Goal: Check status: Check status

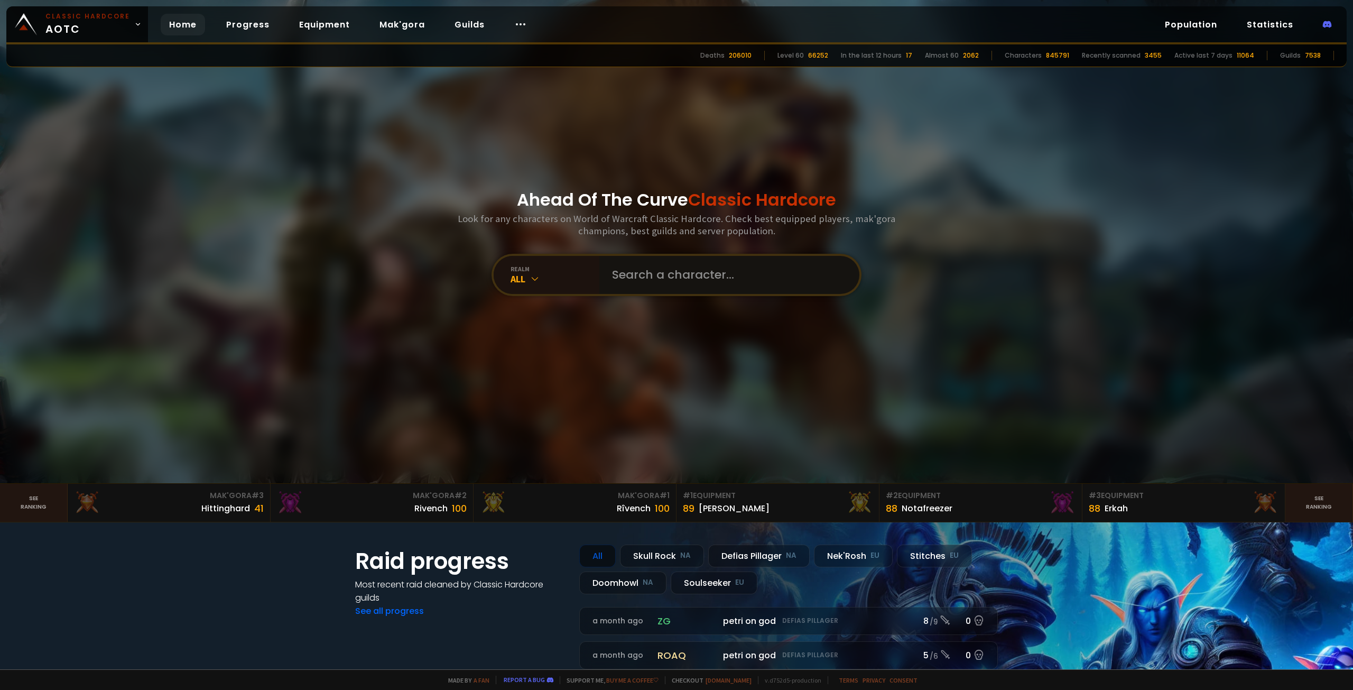
click at [653, 279] on input "text" at bounding box center [726, 275] width 241 height 38
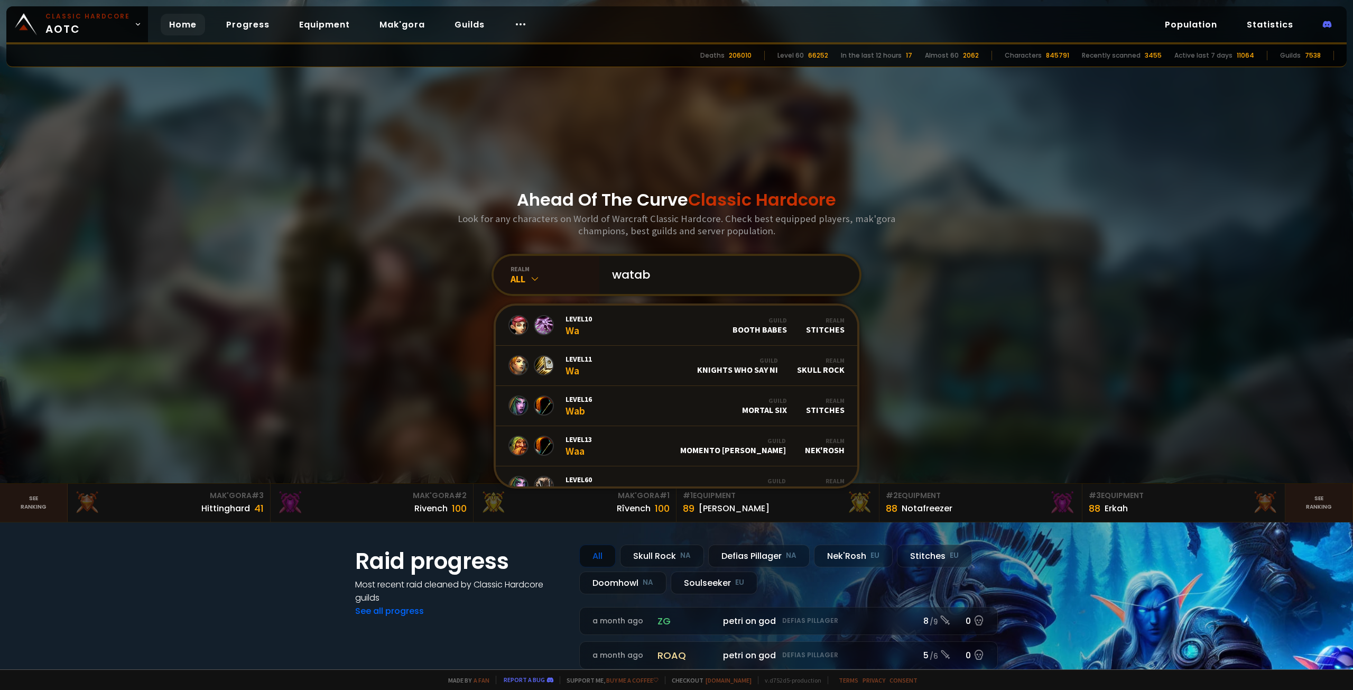
type input "watabe"
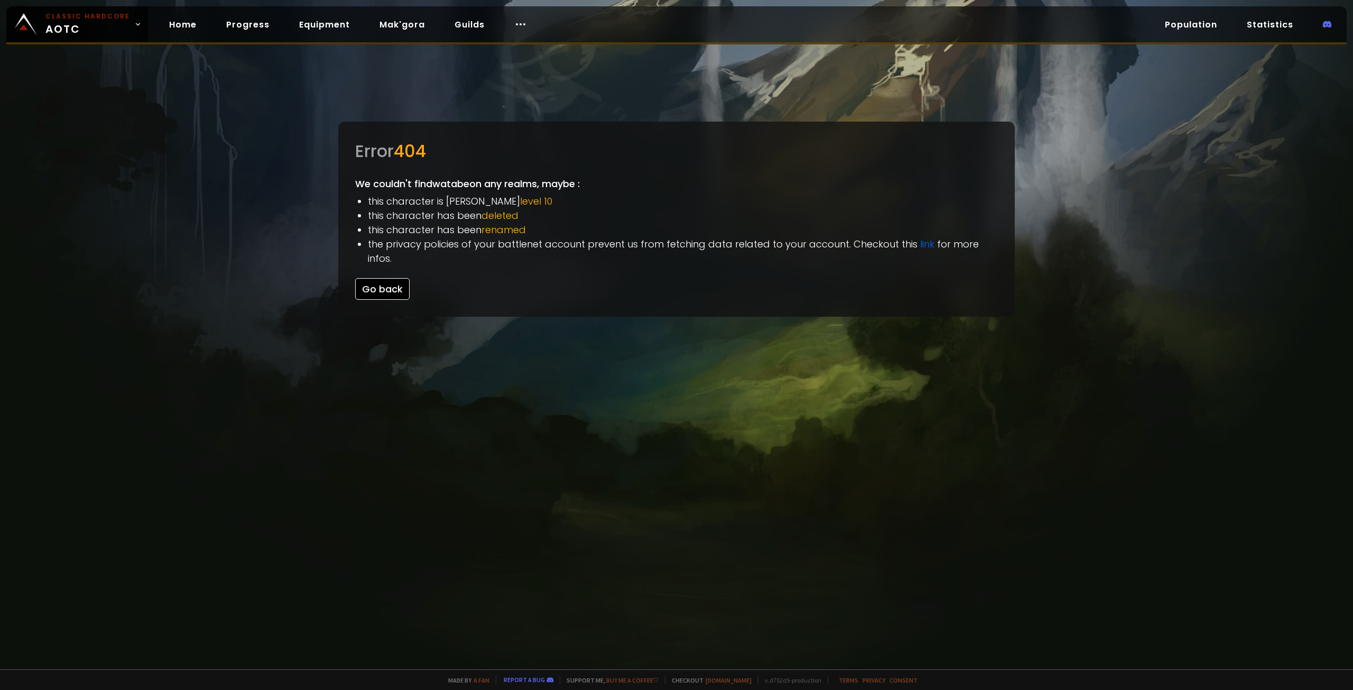
click at [381, 282] on button "Go back" at bounding box center [382, 289] width 54 height 22
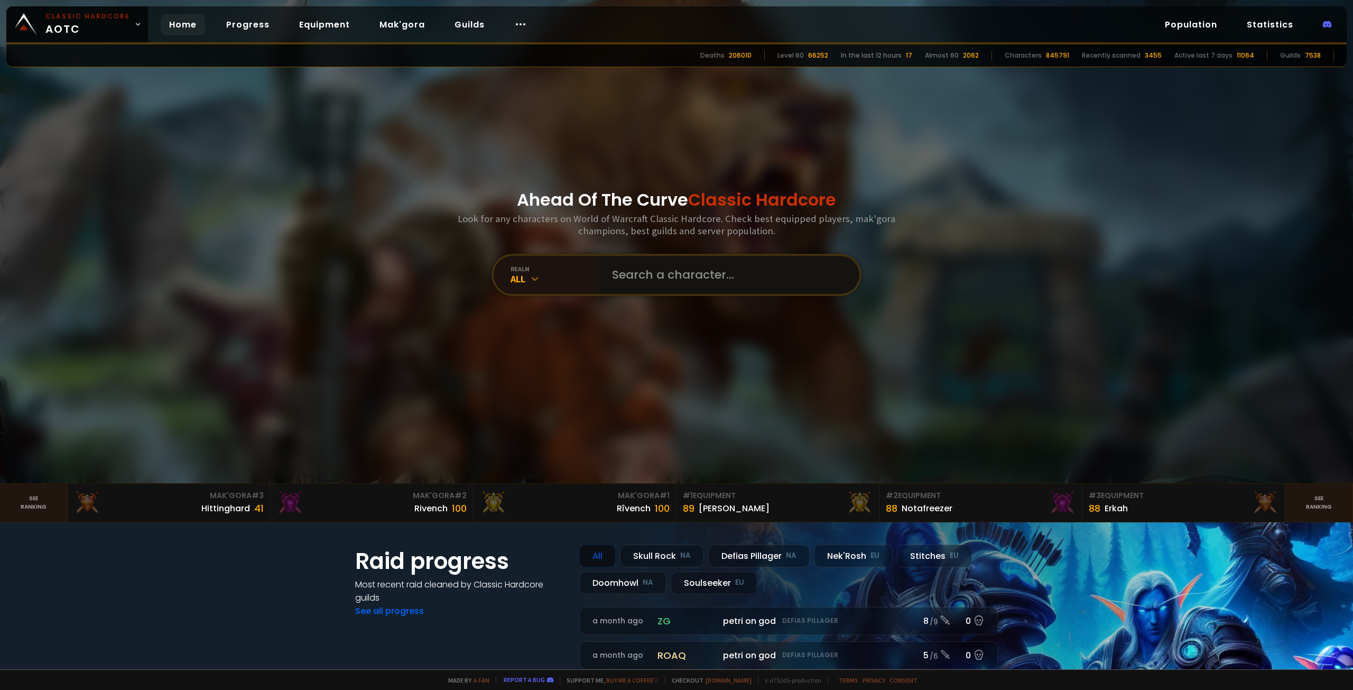
click at [644, 278] on input "text" at bounding box center [726, 275] width 241 height 38
click at [511, 283] on div "All" at bounding box center [555, 279] width 89 height 12
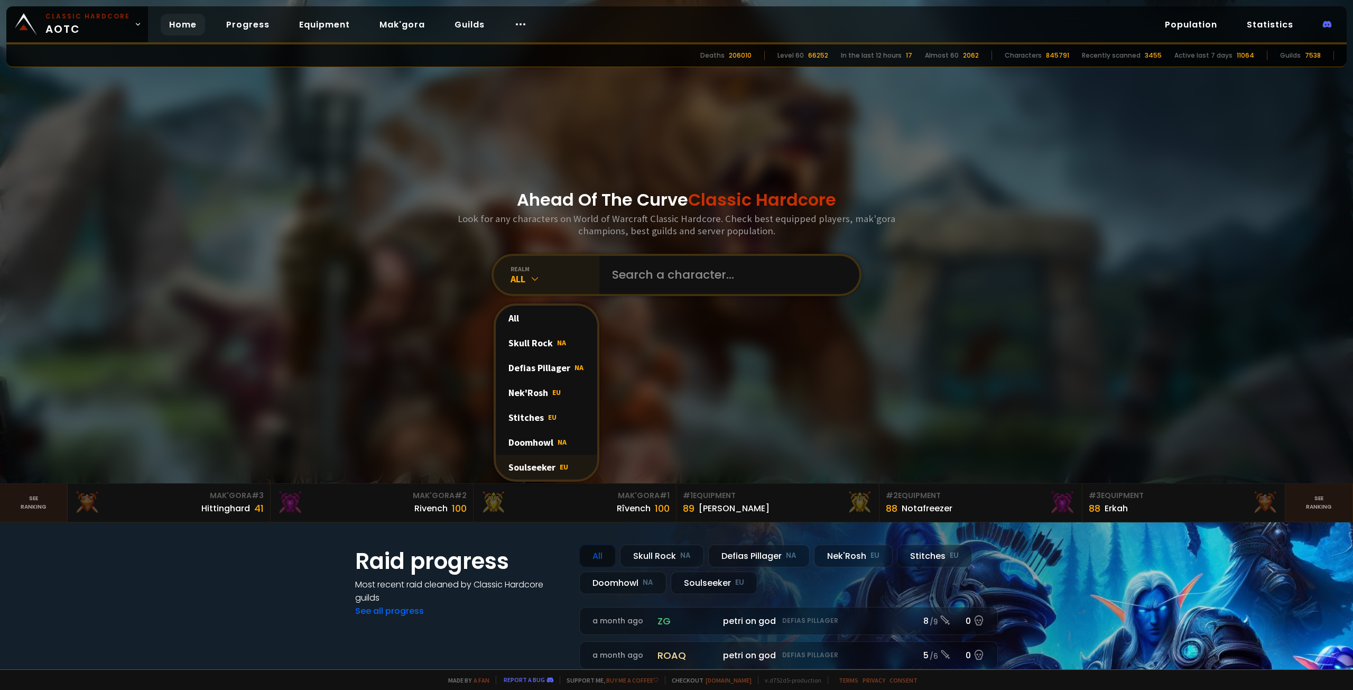
click at [527, 466] on div "Soulseeker EU" at bounding box center [547, 467] width 102 height 25
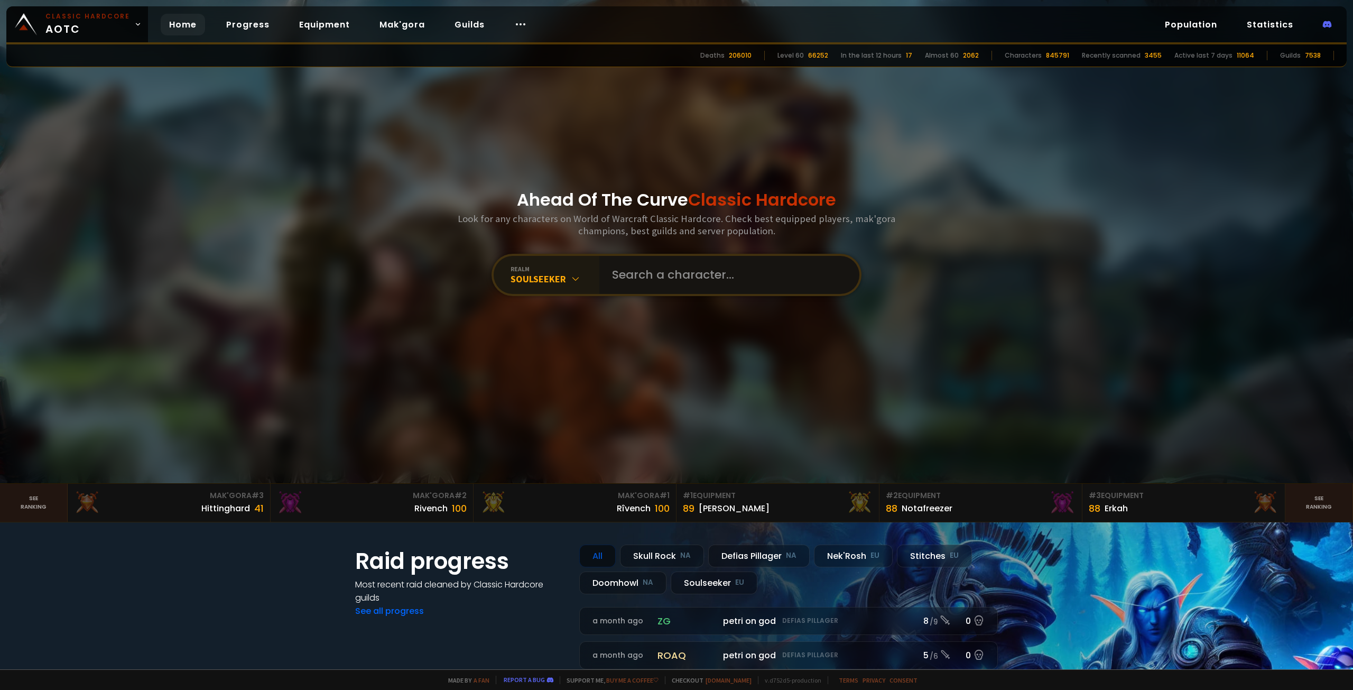
click at [648, 274] on input "text" at bounding box center [726, 275] width 241 height 38
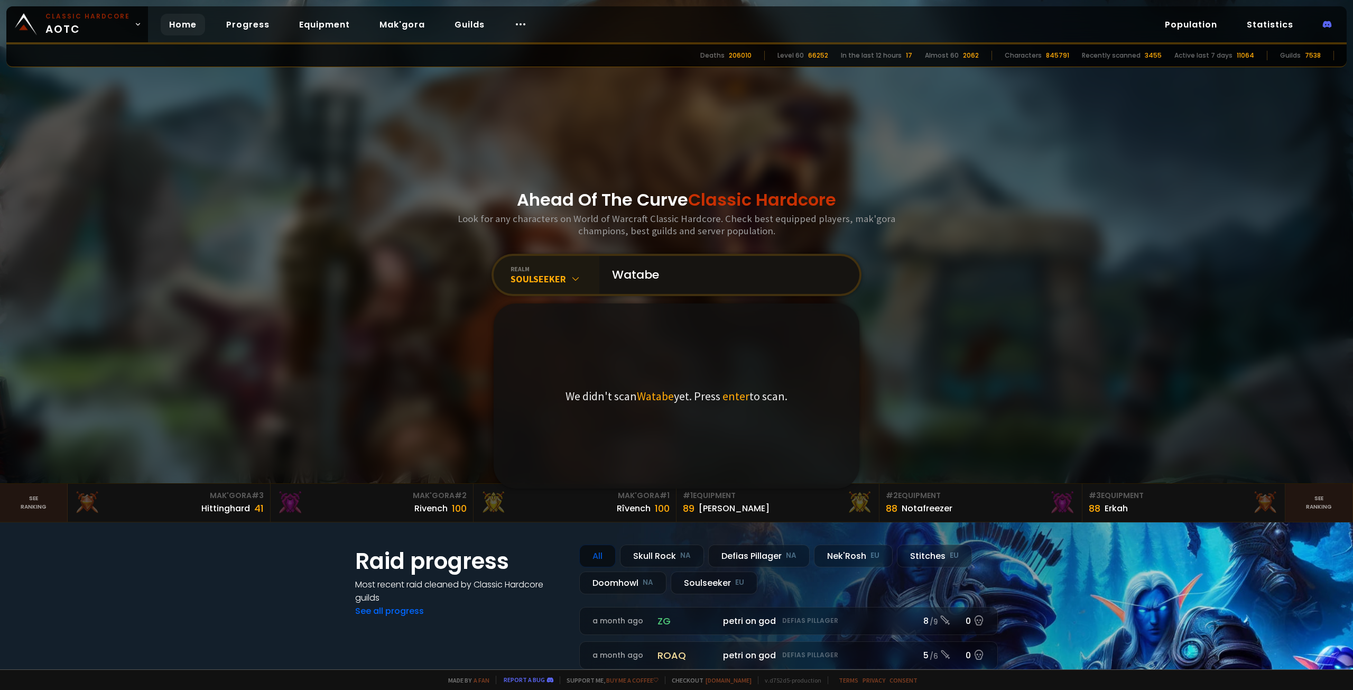
drag, startPoint x: 669, startPoint y: 273, endPoint x: 558, endPoint y: 278, distance: 111.1
click at [558, 278] on div "realm Soulseeker Watabe We didn't scan Watabe yet. Press enter to scan." at bounding box center [677, 275] width 370 height 42
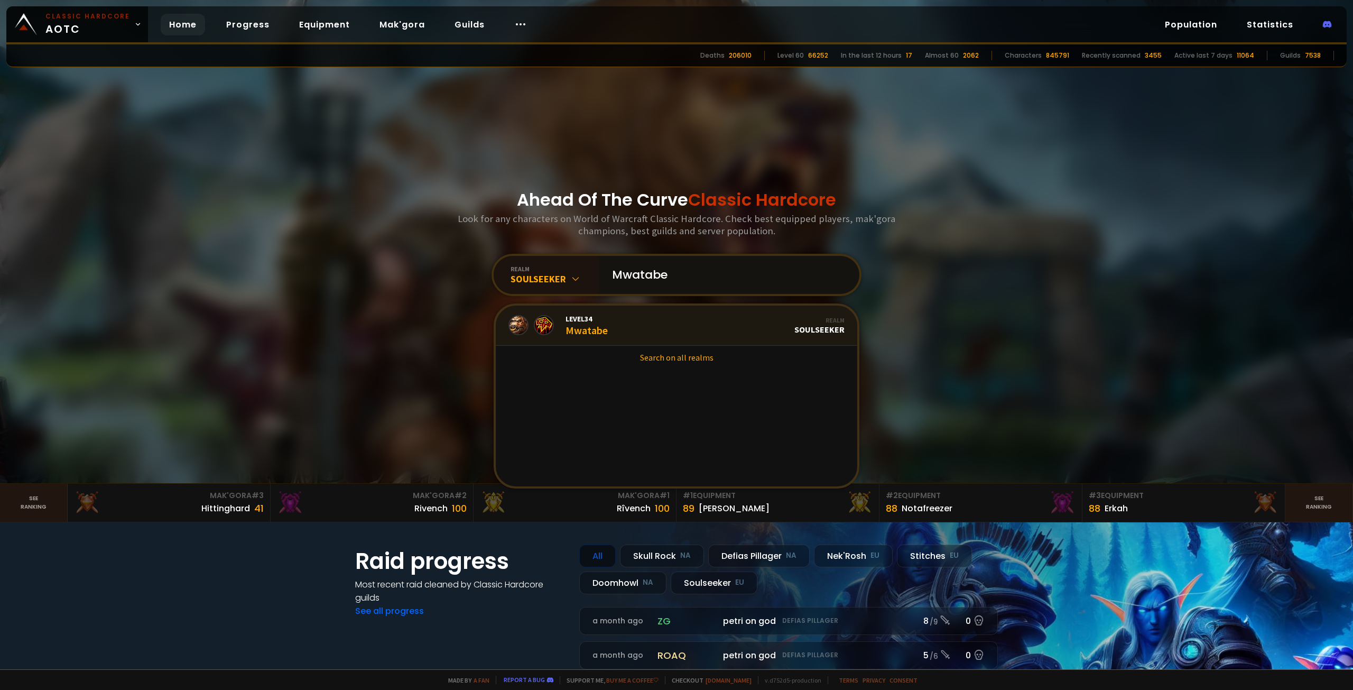
type input "Mwatabe"
click at [617, 321] on link "Level 34 Mwatabe Realm Soulseeker" at bounding box center [677, 326] width 362 height 40
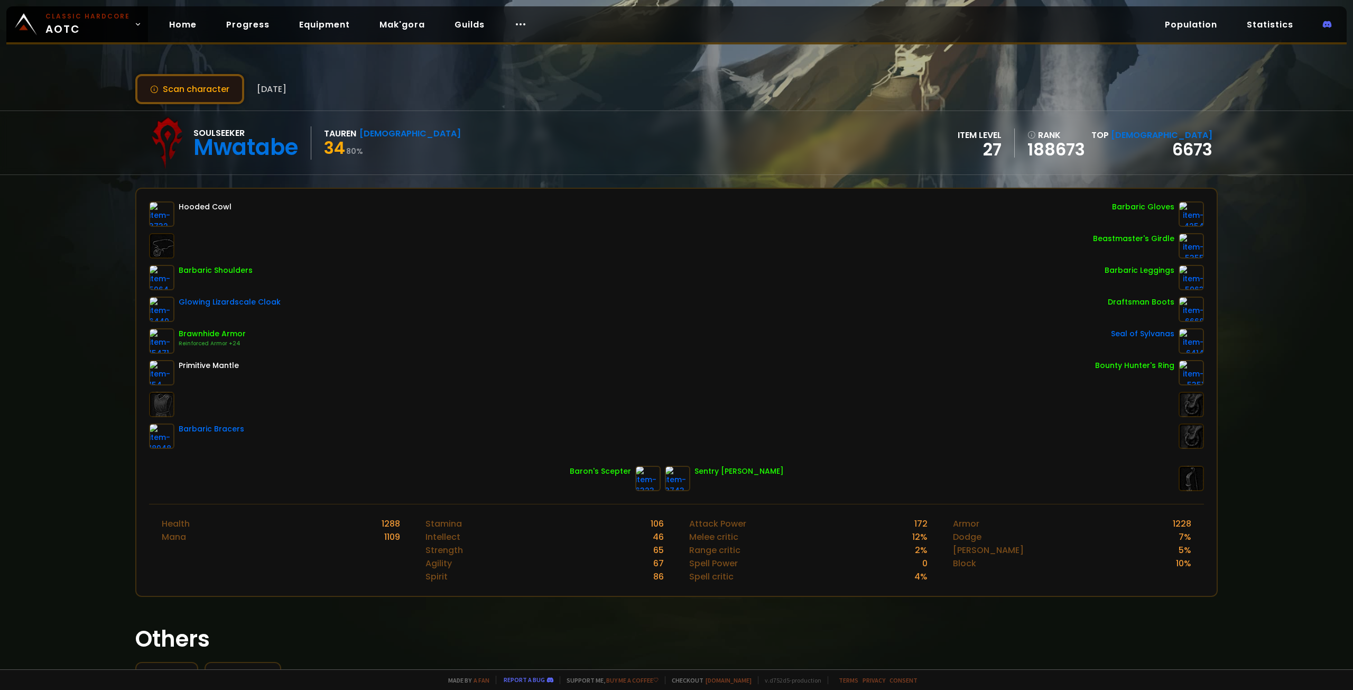
click at [216, 87] on button "Scan character" at bounding box center [189, 89] width 109 height 30
click at [185, 86] on button "Scan character" at bounding box center [189, 89] width 109 height 30
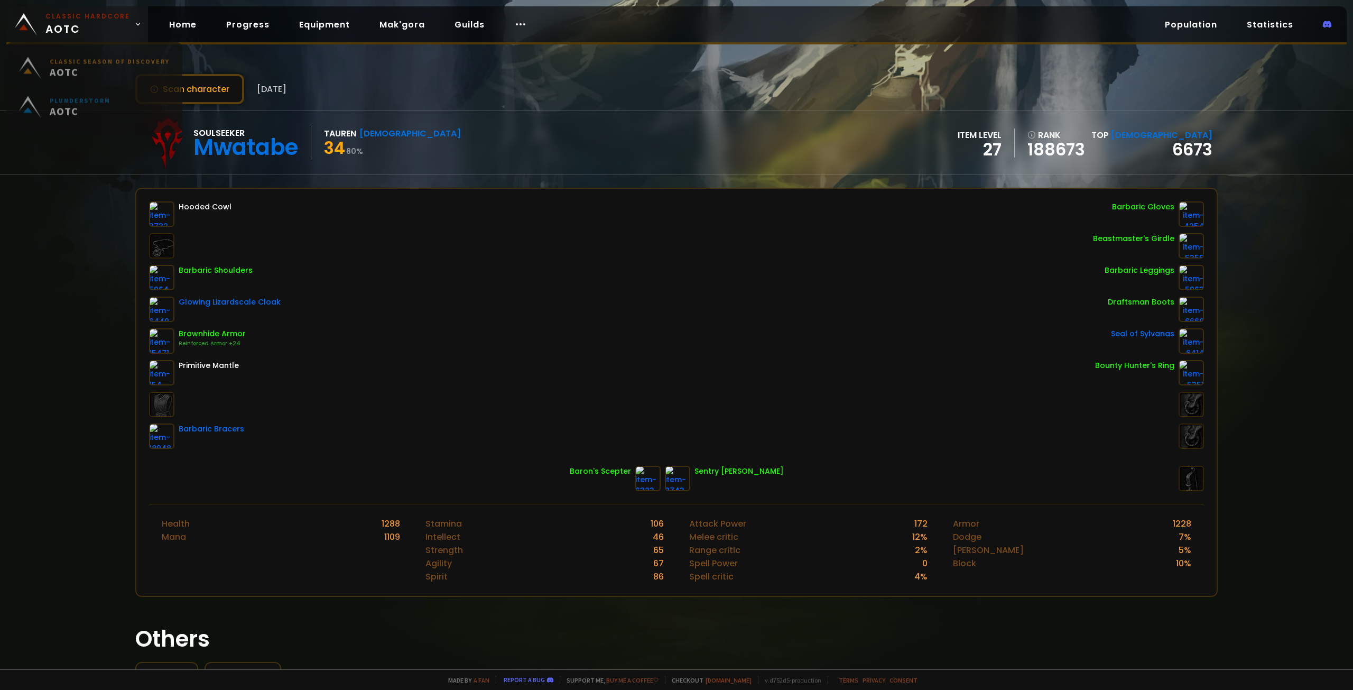
click at [102, 25] on span "Classic Hardcore AOTC" at bounding box center [87, 24] width 85 height 25
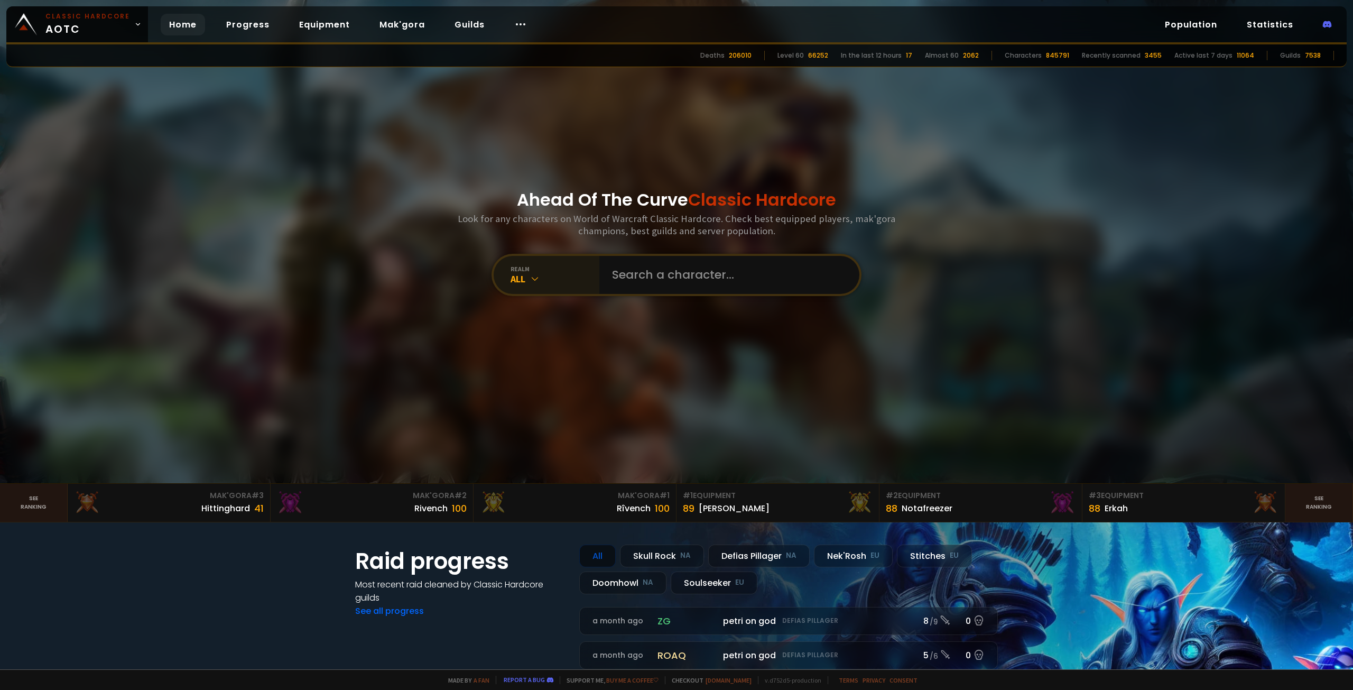
click at [537, 285] on div "realm All" at bounding box center [547, 275] width 106 height 38
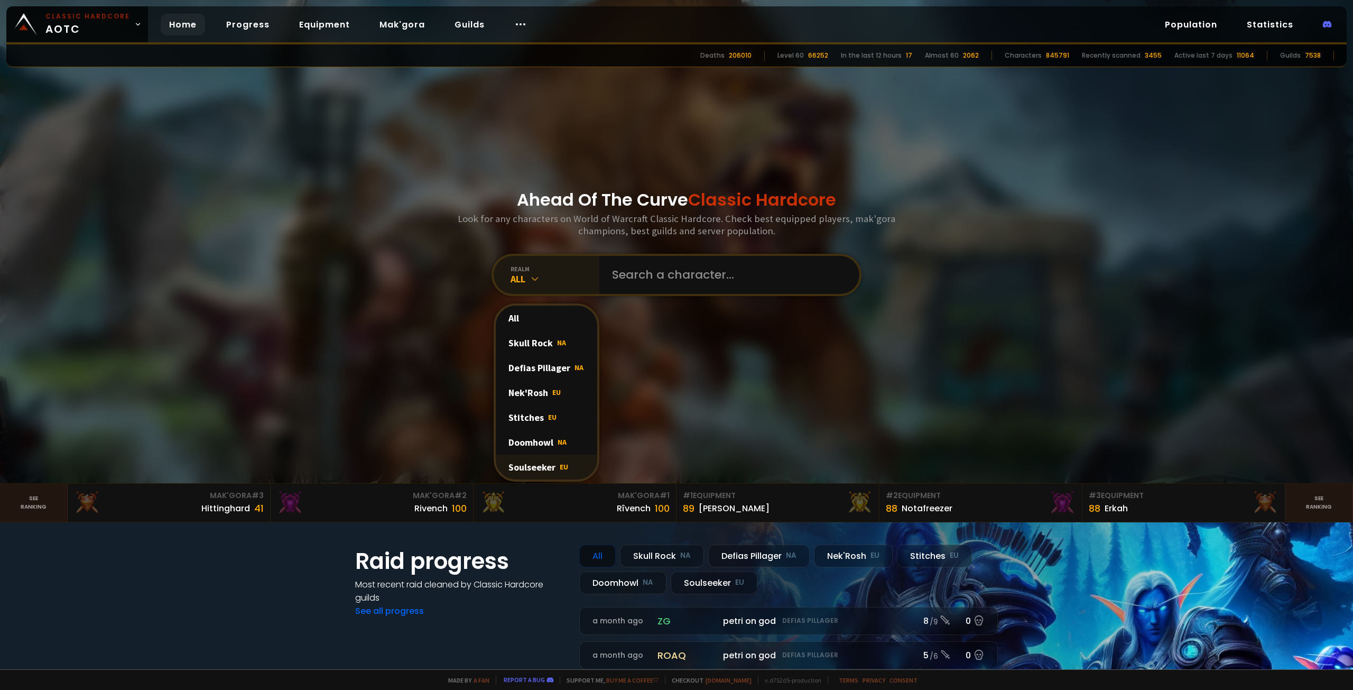
click at [525, 472] on div "Soulseeker EU" at bounding box center [547, 467] width 102 height 25
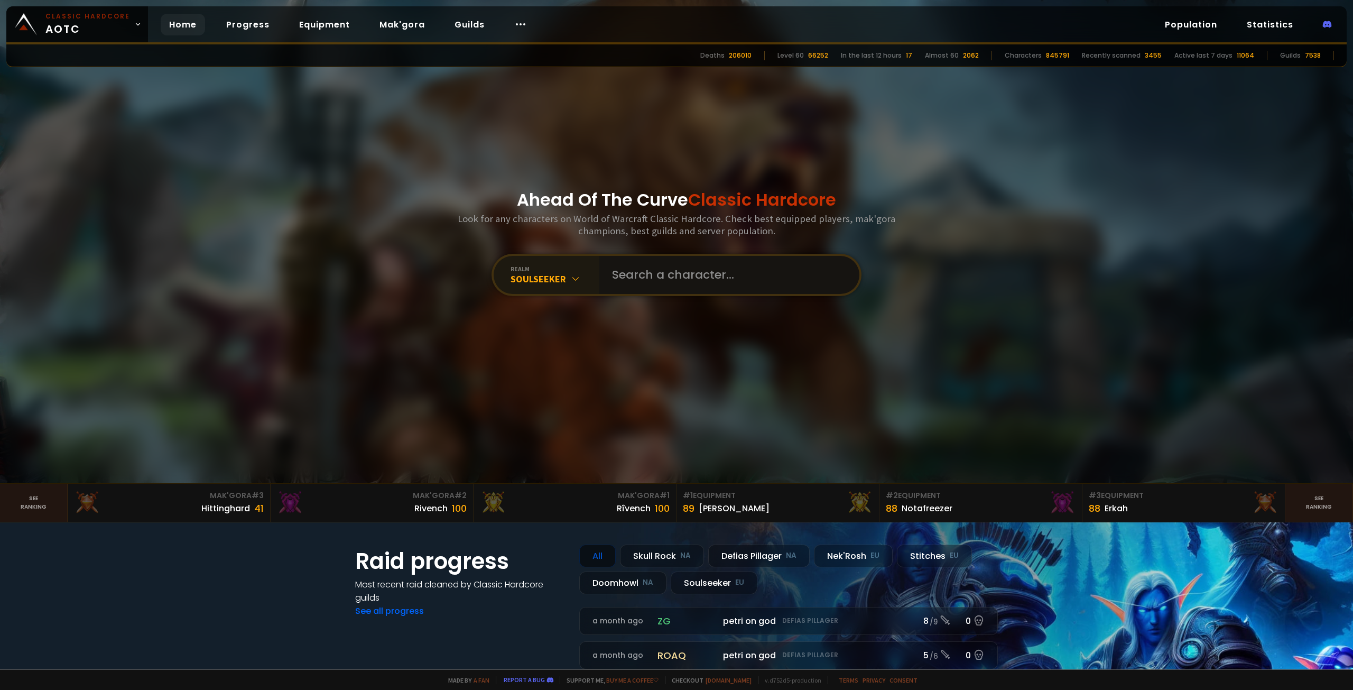
click at [653, 260] on input "text" at bounding box center [726, 275] width 241 height 38
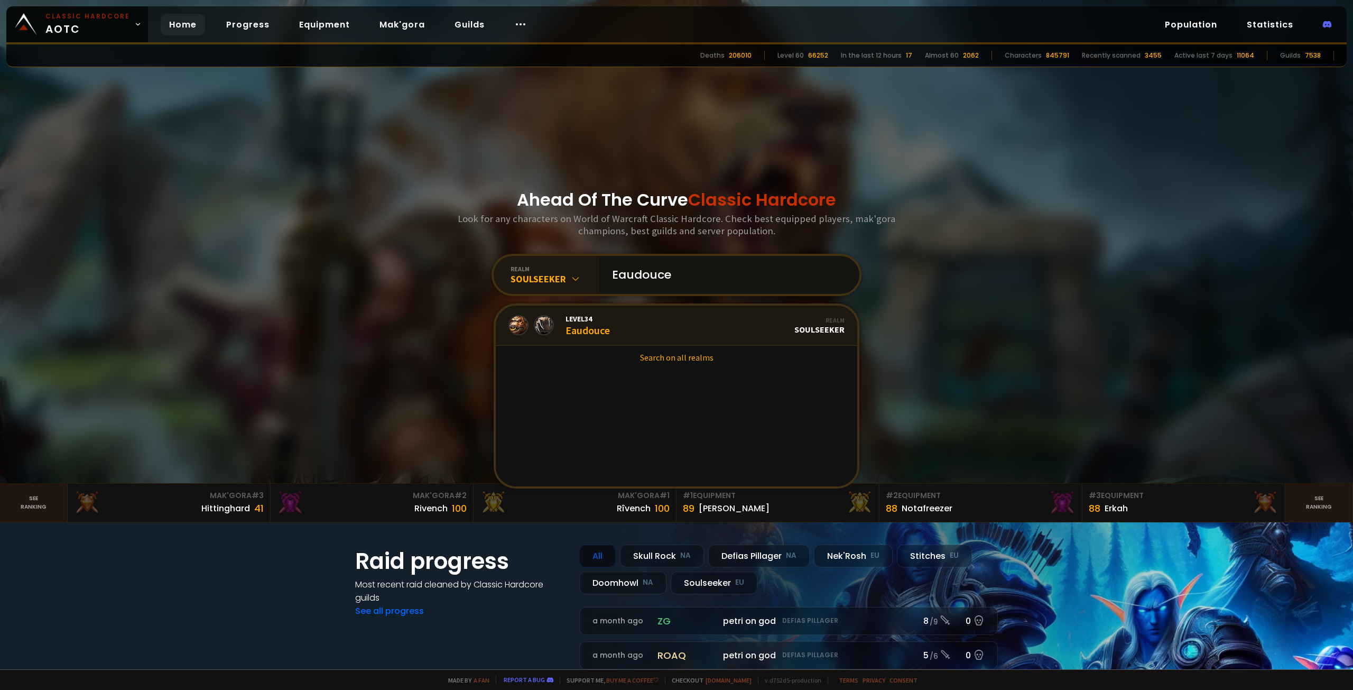
type input "Eaudouce"
click at [632, 321] on link "Level 34 Eaudouce Realm Soulseeker" at bounding box center [677, 326] width 362 height 40
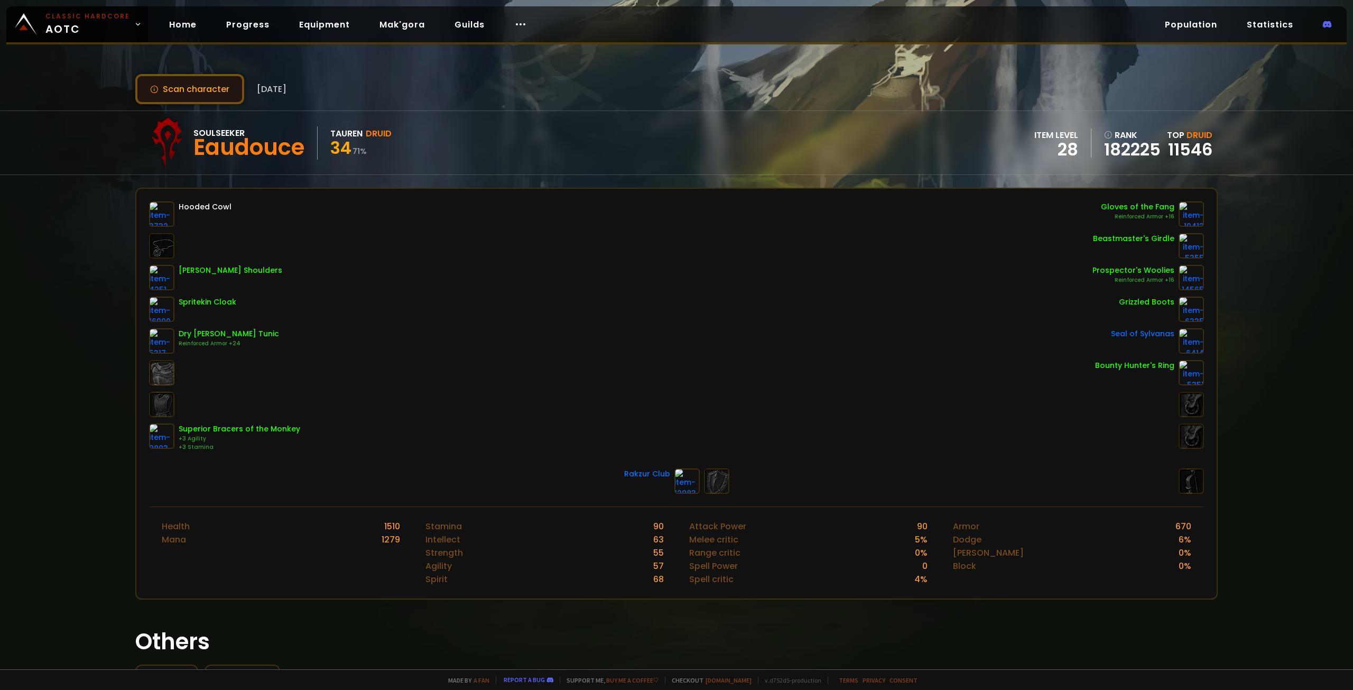
click at [203, 91] on button "Scan character" at bounding box center [189, 89] width 109 height 30
